Goal: Task Accomplishment & Management: Manage account settings

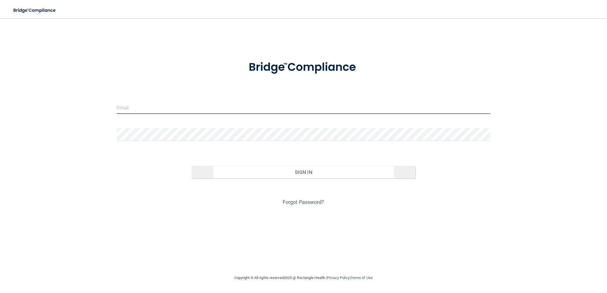
type input "[EMAIL_ADDRESS][DOMAIN_NAME]"
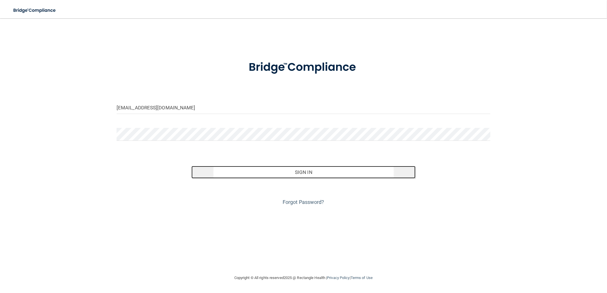
click at [343, 168] on button "Sign In" at bounding box center [303, 172] width 224 height 13
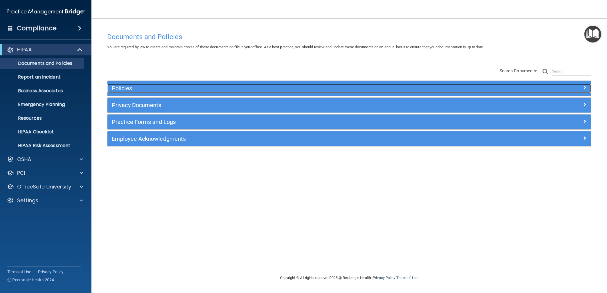
click at [415, 89] on h5 "Policies" at bounding box center [289, 88] width 354 height 6
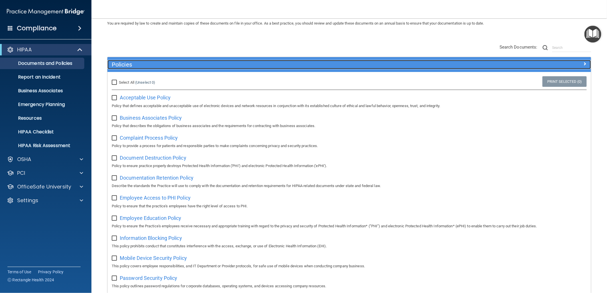
scroll to position [23, 0]
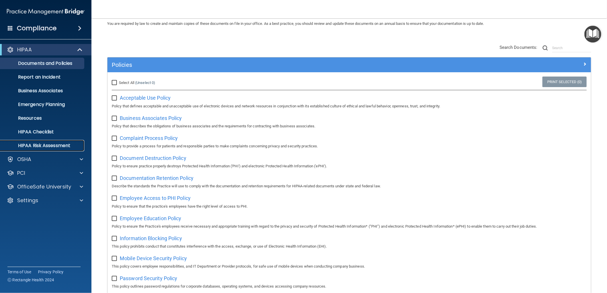
click at [57, 143] on p "HIPAA Risk Assessment" at bounding box center [43, 146] width 78 height 6
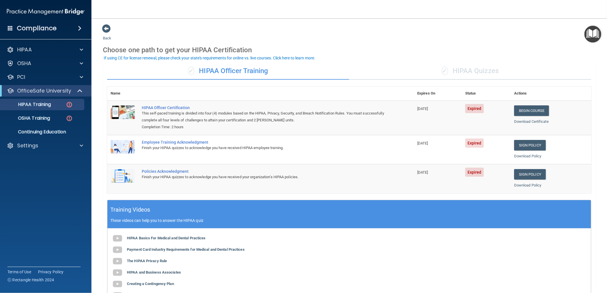
click at [467, 66] on div "✓ HIPAA Quizzes" at bounding box center [470, 71] width 242 height 17
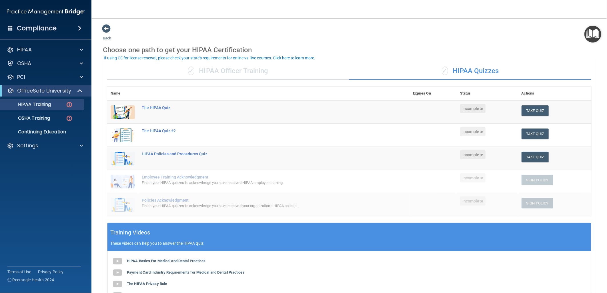
click at [269, 72] on div "✓ HIPAA Officer Training" at bounding box center [228, 71] width 242 height 17
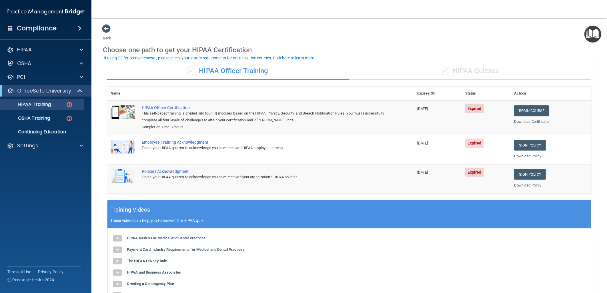
click at [469, 73] on div "✓ HIPAA Quizzes" at bounding box center [470, 71] width 242 height 17
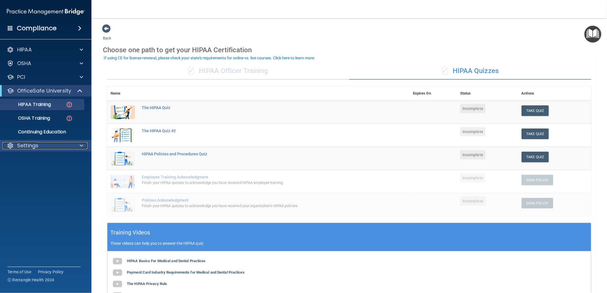
click at [76, 144] on div at bounding box center [80, 145] width 14 height 7
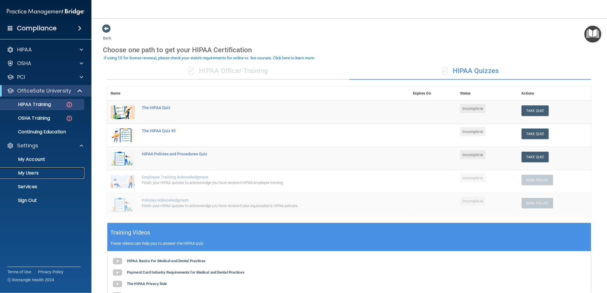
click at [44, 174] on p "My Users" at bounding box center [43, 173] width 78 height 6
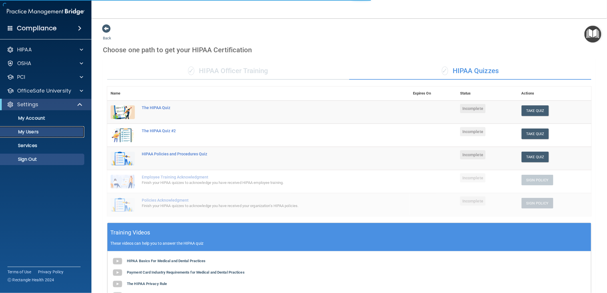
select select "20"
